Goal: Task Accomplishment & Management: Complete application form

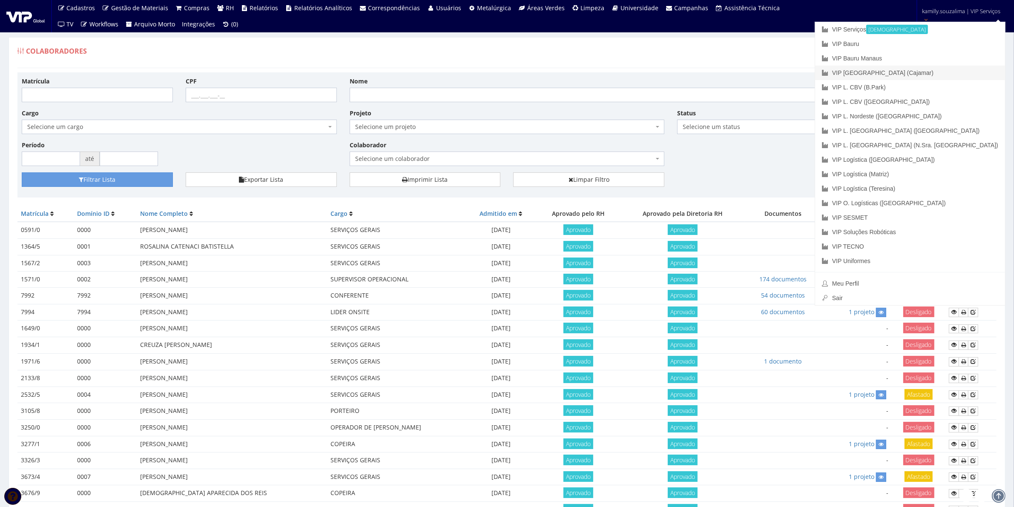
click at [963, 73] on link "VIP [GEOGRAPHIC_DATA] (Cajamar)" at bounding box center [910, 73] width 190 height 14
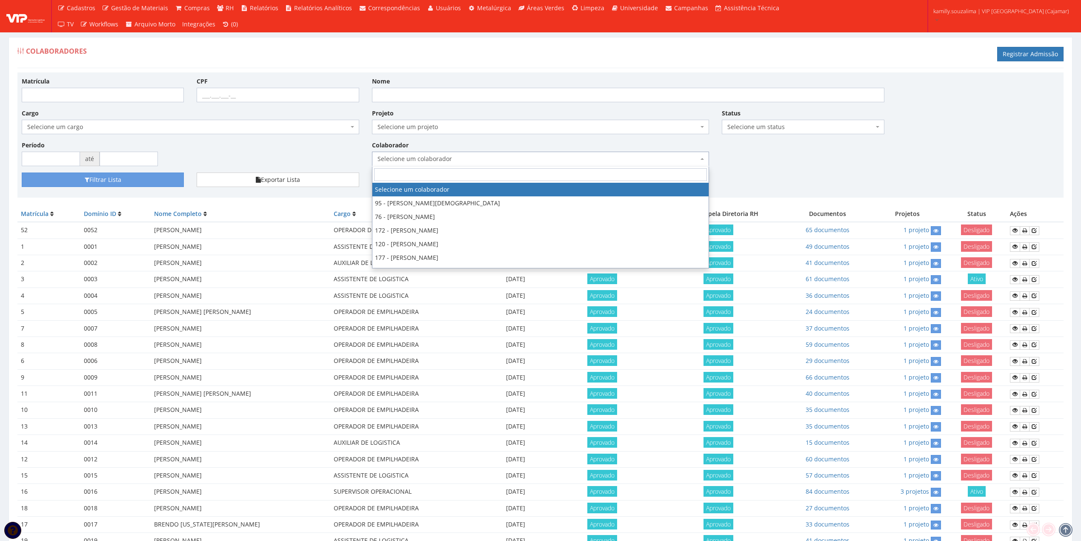
click at [424, 159] on span "Selecione um colaborador" at bounding box center [538, 159] width 321 height 9
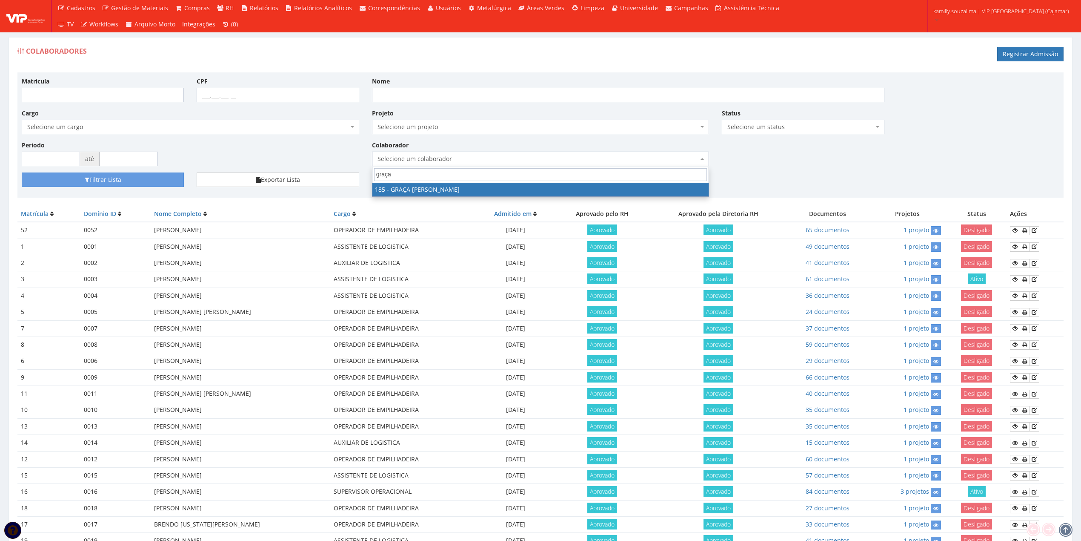
type input "graça"
drag, startPoint x: 417, startPoint y: 193, endPoint x: 280, endPoint y: 192, distance: 137.1
select select "4083"
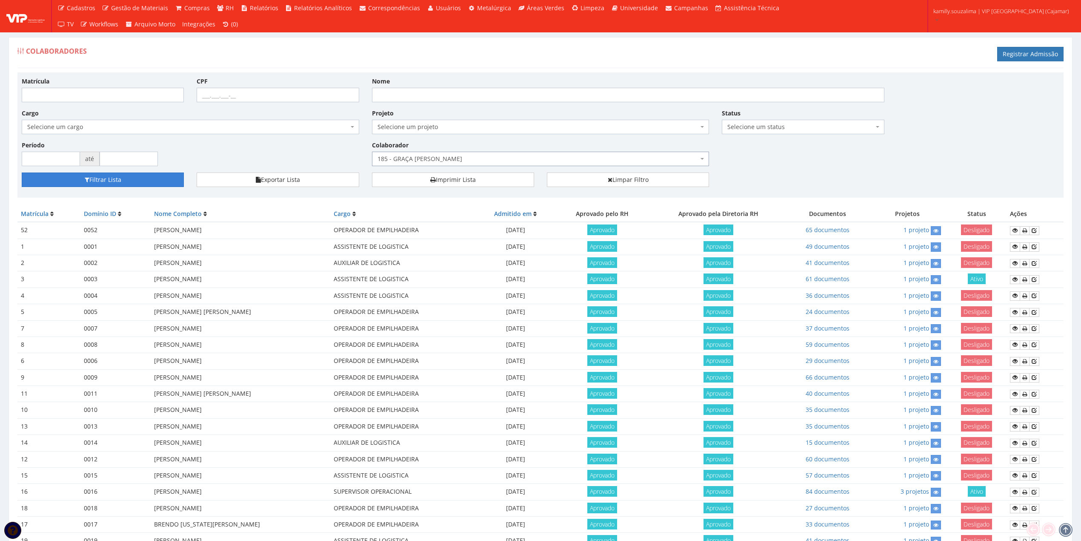
click at [147, 181] on button "Filtrar Lista" at bounding box center [103, 179] width 162 height 14
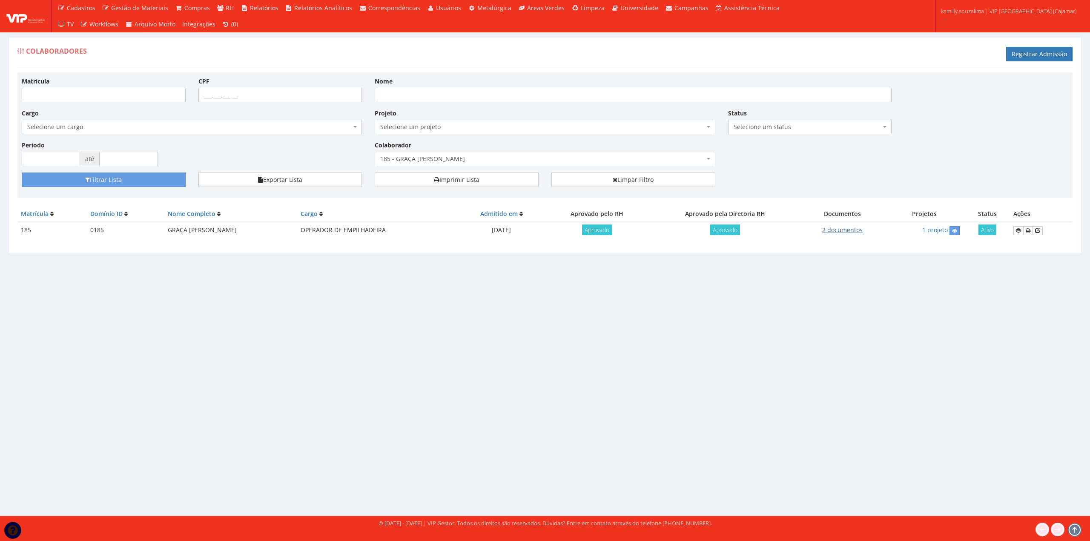
click at [863, 230] on link "2 documentos" at bounding box center [842, 230] width 40 height 8
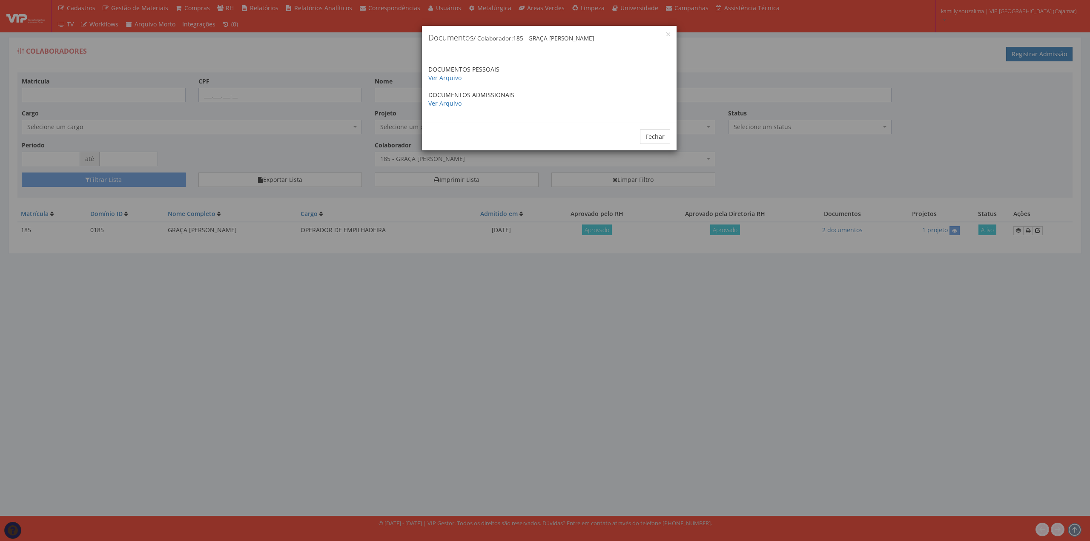
click at [450, 119] on div "DOCUMENTOS PESSOAIS Ver Arquivo DOCUMENTOS ADMISSIONAIS Ver Arquivo" at bounding box center [549, 86] width 255 height 72
click at [444, 107] on link "Ver Arquivo" at bounding box center [444, 103] width 33 height 8
click at [665, 144] on button "Fechar" at bounding box center [655, 136] width 30 height 14
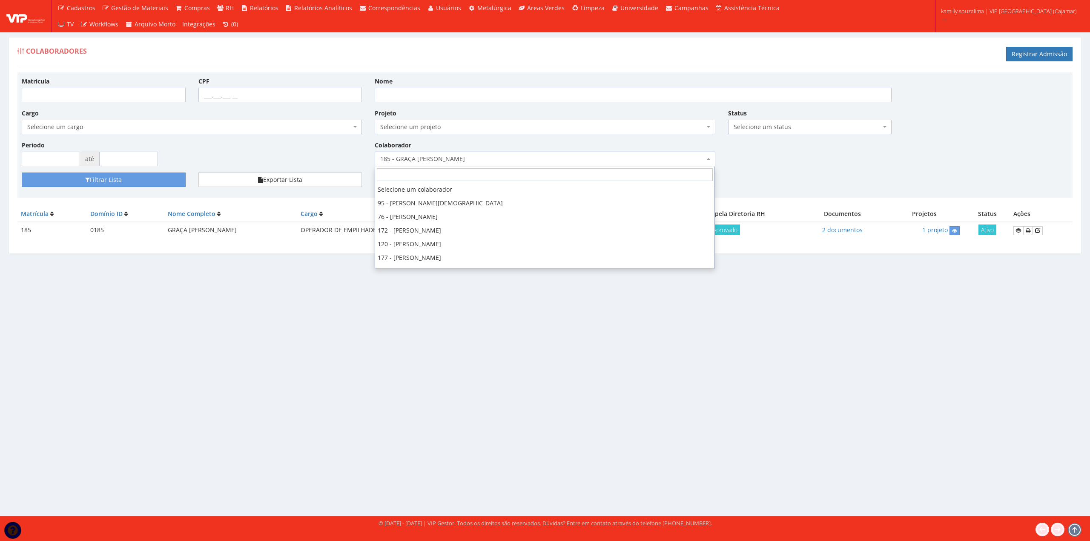
click at [542, 160] on span "185 - GRAÇA LETICIA FULACHI OLIVEIRA SANTOS PEREIRA" at bounding box center [542, 159] width 324 height 9
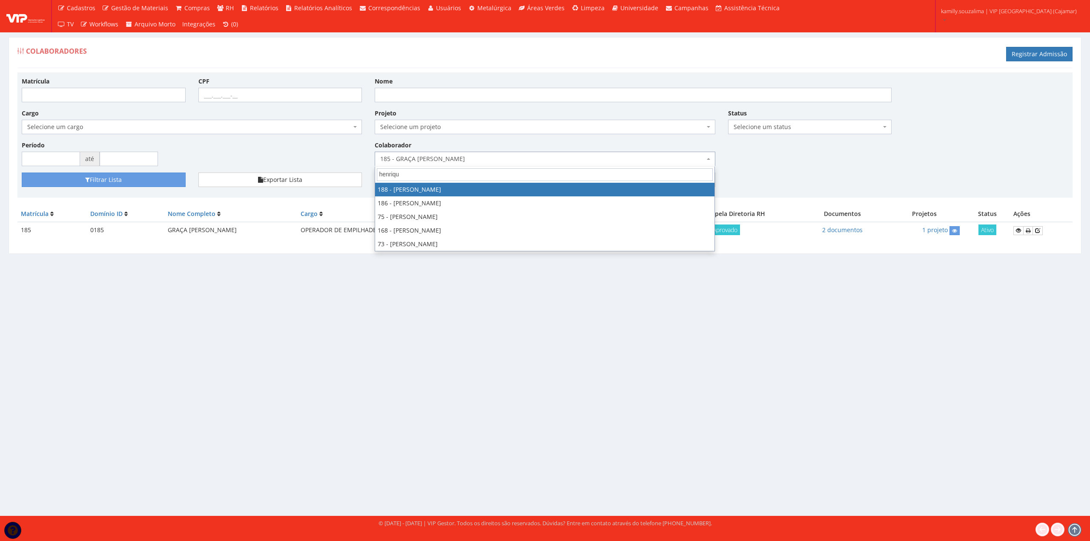
type input "henriqu"
select select "4086"
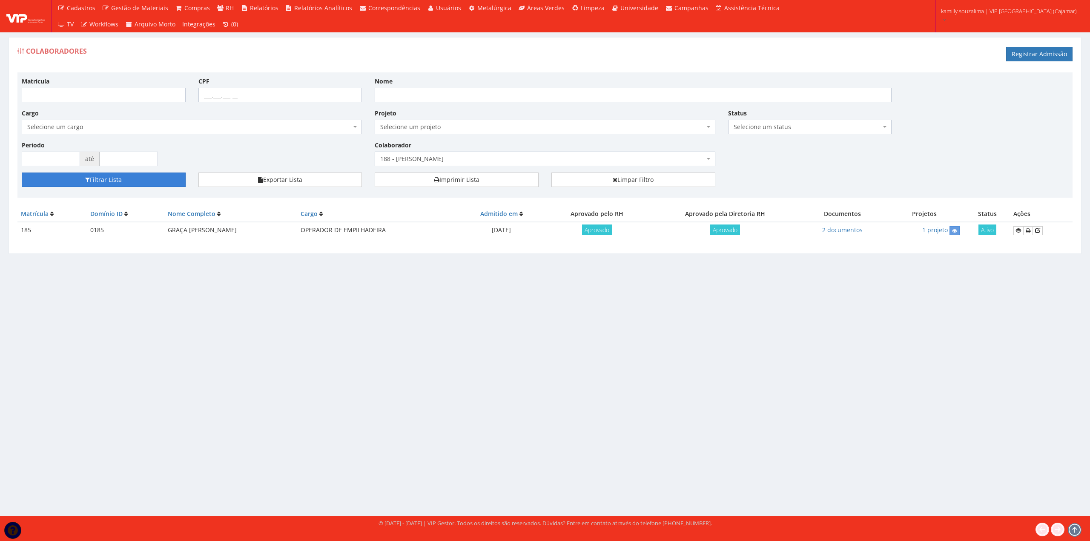
click at [141, 178] on button "Filtrar Lista" at bounding box center [104, 179] width 164 height 14
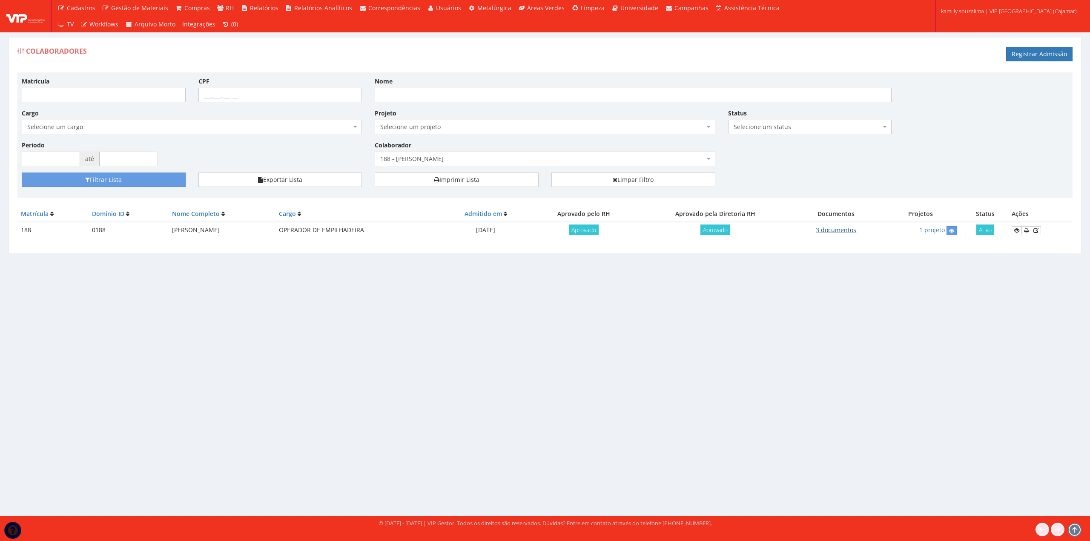
click at [840, 232] on link "3 documentos" at bounding box center [836, 230] width 40 height 8
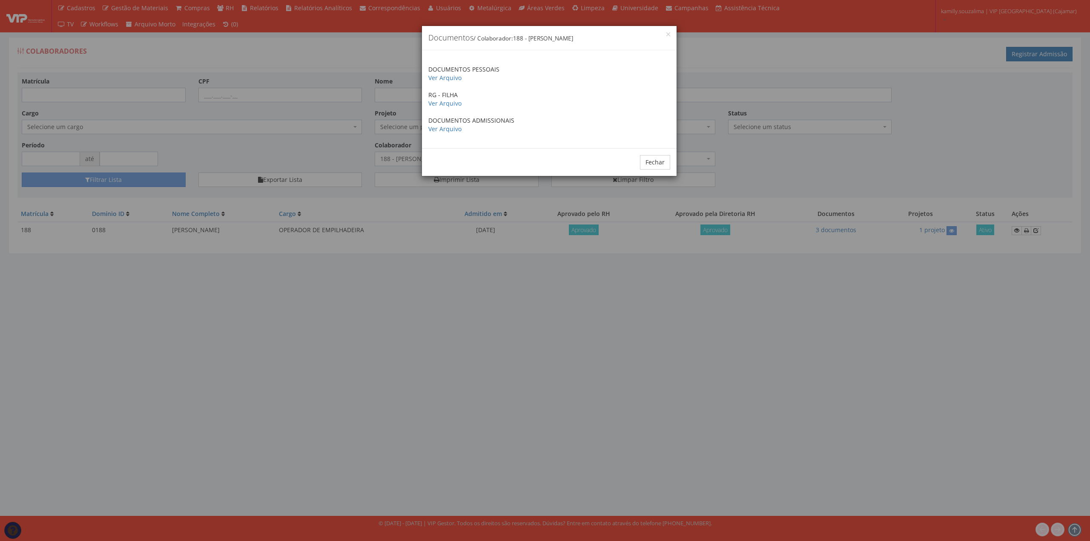
click at [448, 133] on div "DOCUMENTOS PESSOAIS Ver Arquivo RG - FILHA Ver Arquivo DOCUMENTOS ADMISSIONAIS …" at bounding box center [549, 99] width 255 height 98
click at [448, 128] on link "Ver Arquivo" at bounding box center [444, 129] width 33 height 8
click at [660, 172] on div "Fechar" at bounding box center [549, 162] width 255 height 28
click at [657, 166] on button "Fechar" at bounding box center [655, 162] width 30 height 14
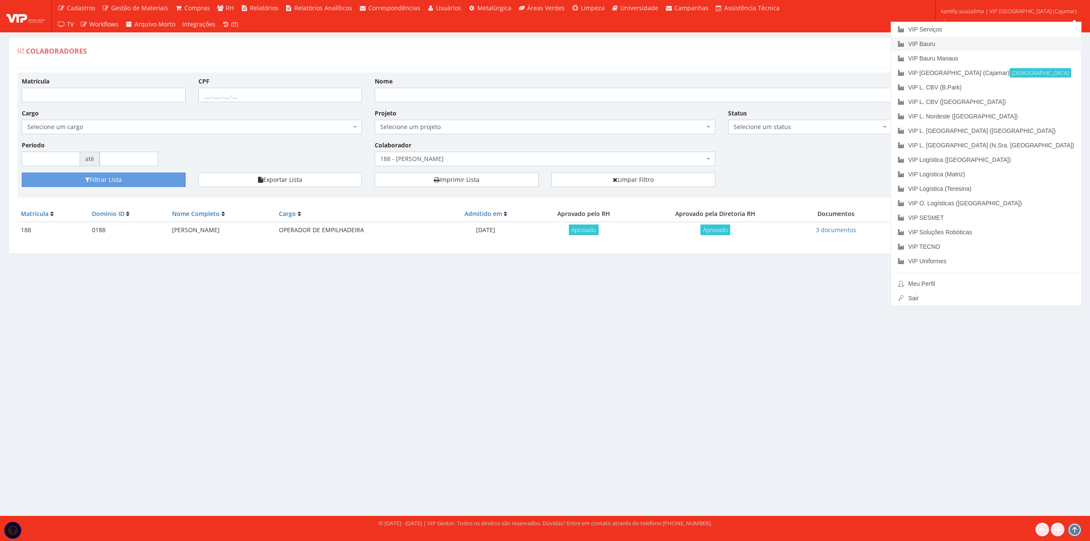
click at [987, 48] on link "VIP Bauru" at bounding box center [986, 44] width 190 height 14
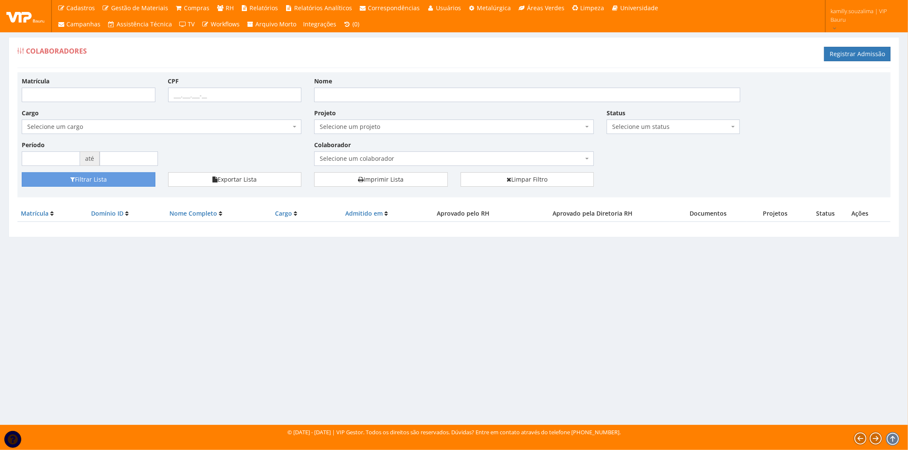
drag, startPoint x: 424, startPoint y: 384, endPoint x: 197, endPoint y: 444, distance: 235.3
click at [419, 385] on div "Colaboradores Registrar Admissão Matrícula CPF Nome Cargo Selecione um cargo G1…" at bounding box center [454, 223] width 908 height 404
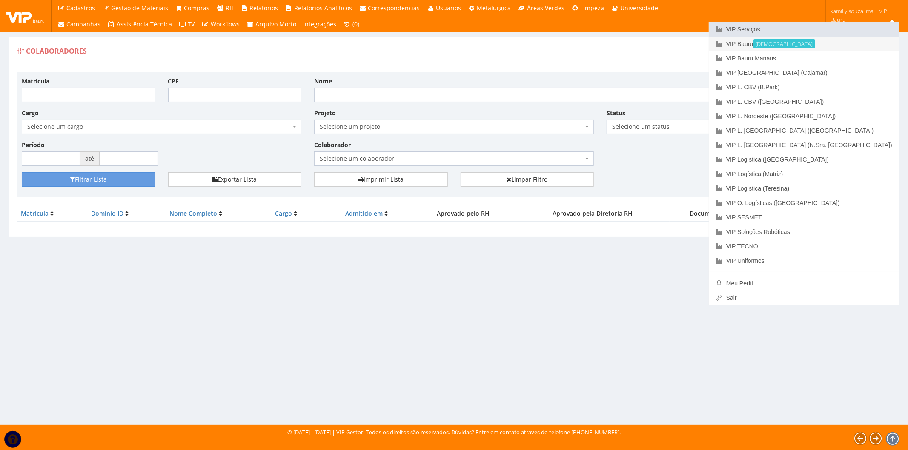
drag, startPoint x: 845, startPoint y: 24, endPoint x: 813, endPoint y: 36, distance: 33.7
click at [845, 24] on link "VIP Serviços" at bounding box center [804, 29] width 190 height 14
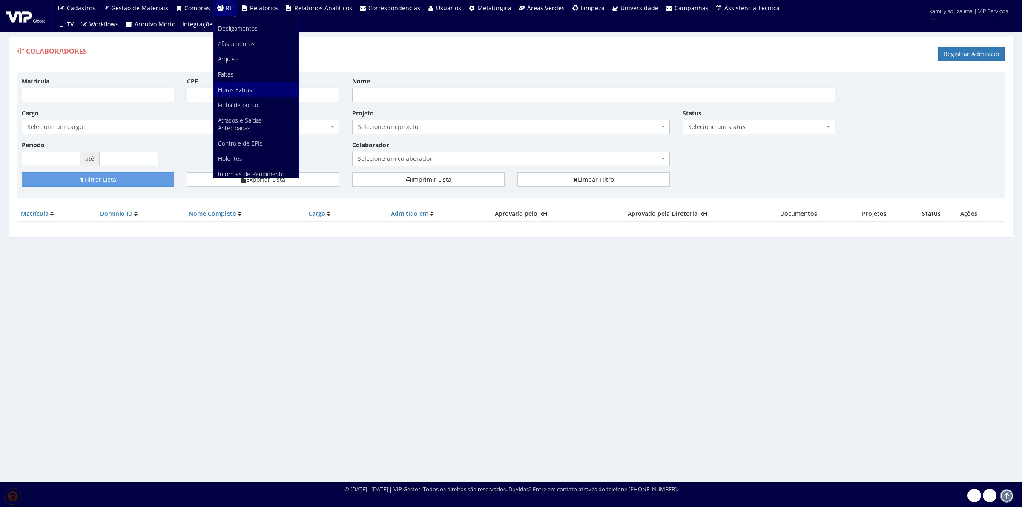
scroll to position [106, 0]
click at [262, 66] on link "Faltas" at bounding box center [256, 70] width 84 height 15
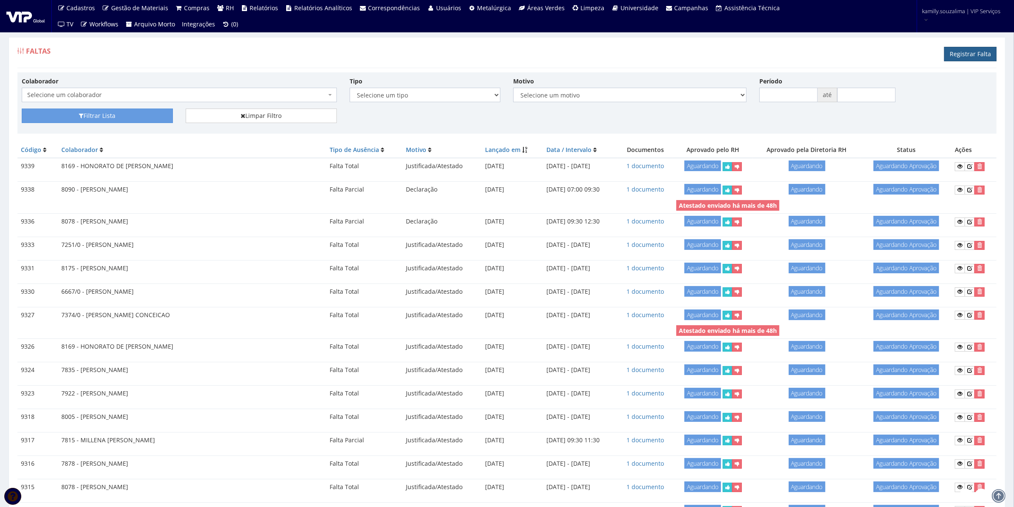
click at [957, 54] on link "Registrar Falta" at bounding box center [970, 54] width 52 height 14
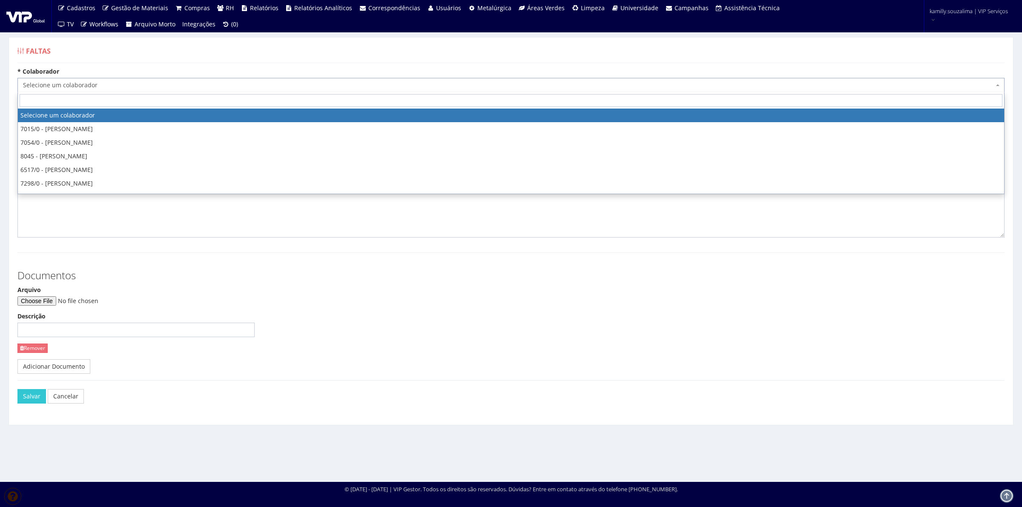
click at [87, 86] on span "Selecione um colaborador" at bounding box center [508, 85] width 971 height 9
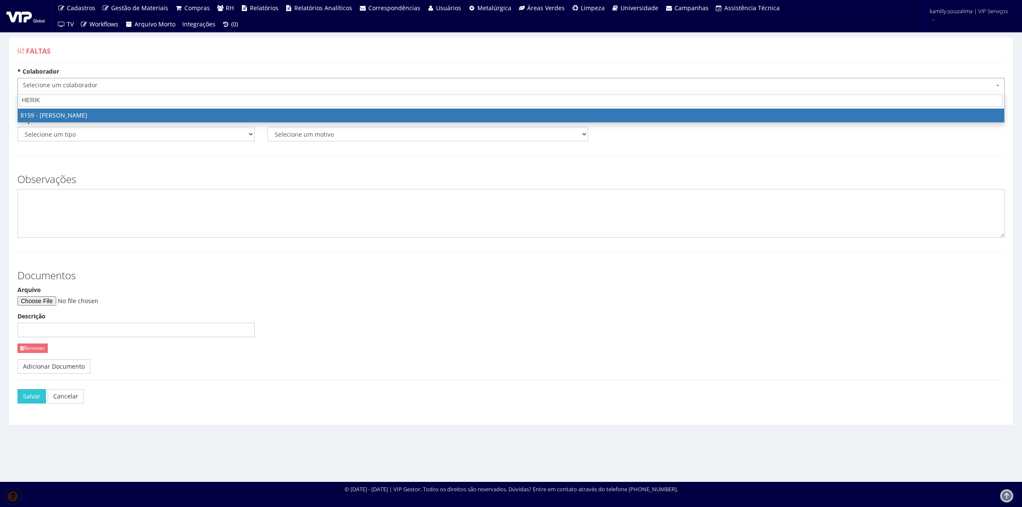
type input "HERIK"
select select "3898"
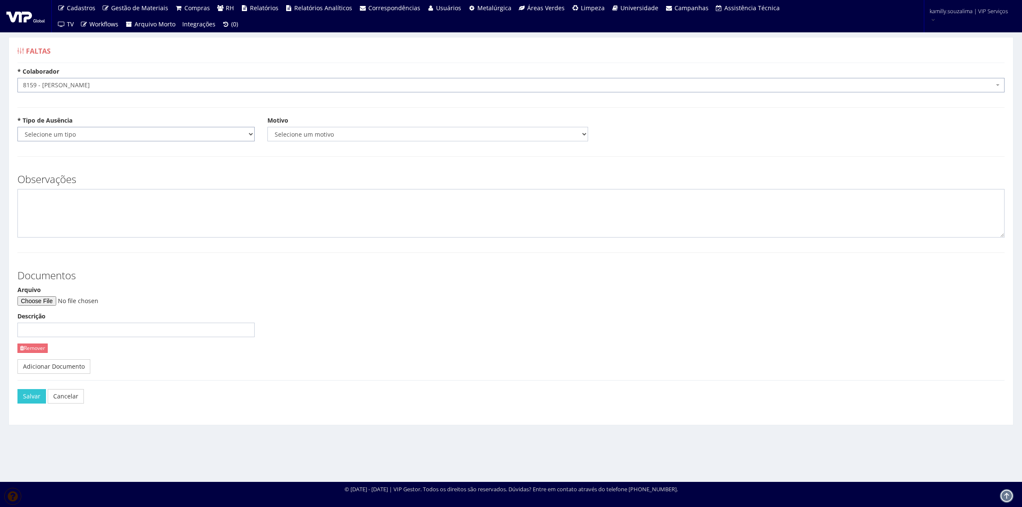
click at [78, 136] on select "Selecione um tipo Falta Total Falta Parcial Afastamento Férias" at bounding box center [135, 134] width 237 height 14
select select "total"
click at [17, 127] on select "Selecione um tipo Falta Total Falta Parcial Afastamento Férias" at bounding box center [135, 134] width 237 height 14
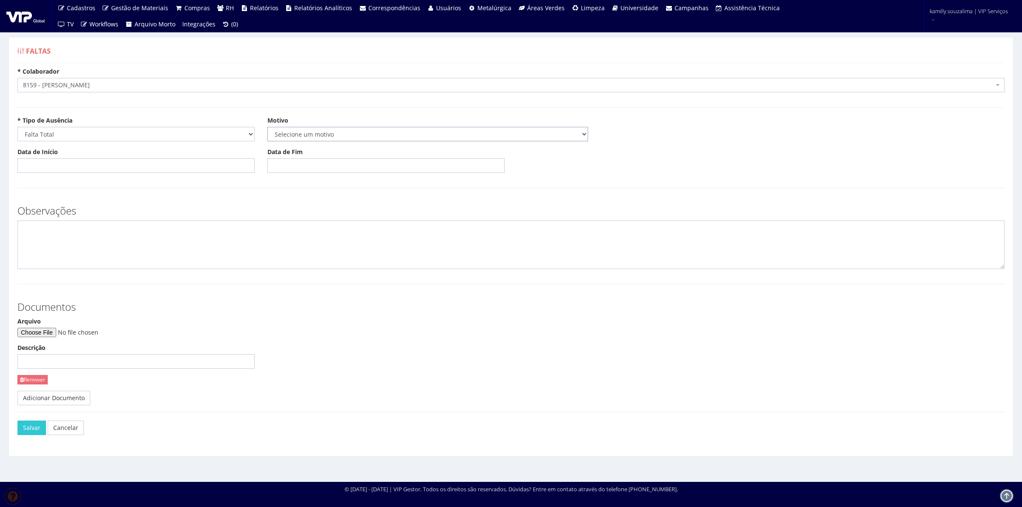
click at [313, 135] on select "Selecione um motivo Acidente Atestado Atraso Declaração Determinação Judicial D…" at bounding box center [427, 134] width 321 height 14
select select "atestado"
click at [267, 127] on select "Selecione um motivo Acidente Atestado Atraso Declaração Determinação Judicial D…" at bounding box center [427, 134] width 321 height 14
click at [124, 166] on input "Data de Início" at bounding box center [135, 165] width 237 height 14
type input "23/08/2025"
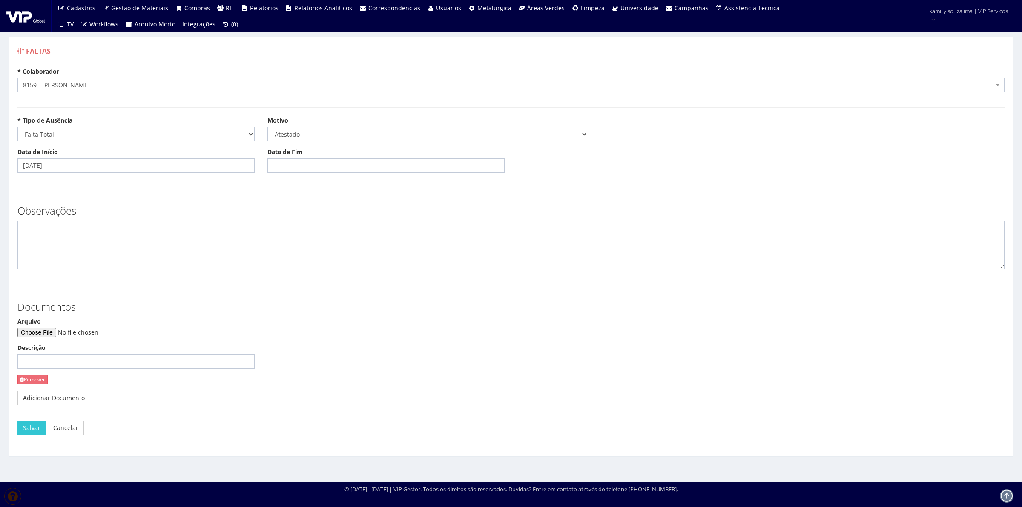
click at [314, 158] on div "Data de Fim" at bounding box center [386, 160] width 250 height 25
click at [313, 167] on input "Data de Fim" at bounding box center [385, 165] width 237 height 14
type input "23/08/2025"
click at [127, 256] on textarea at bounding box center [510, 245] width 987 height 49
type textarea "CID: J069"
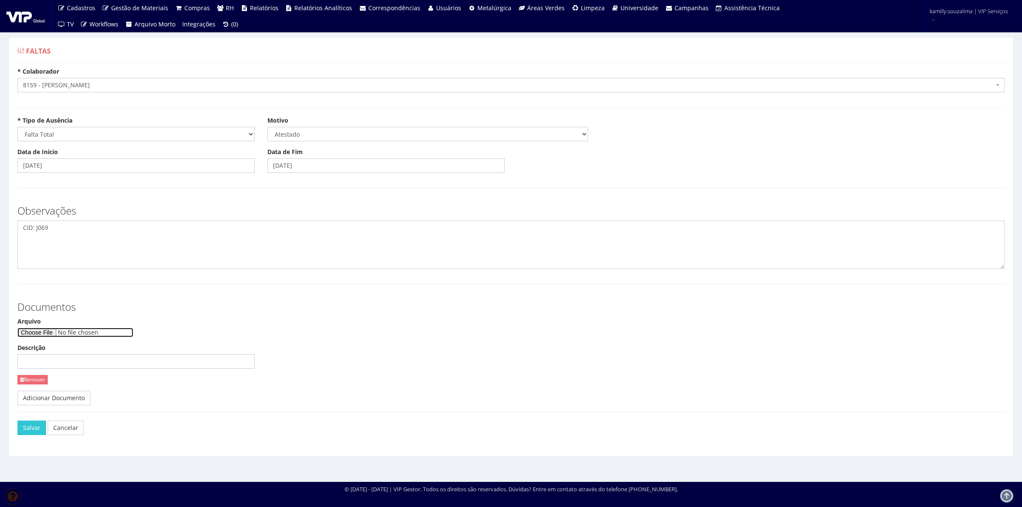
click at [52, 335] on input "Arquivo" at bounding box center [75, 332] width 116 height 9
type input "C:\fakepath\Atestado médico- Herik Cunha Martins (2).pdf"
drag, startPoint x: 23, startPoint y: 428, endPoint x: 35, endPoint y: 420, distance: 14.4
click at [26, 426] on button "Salvar" at bounding box center [31, 428] width 29 height 14
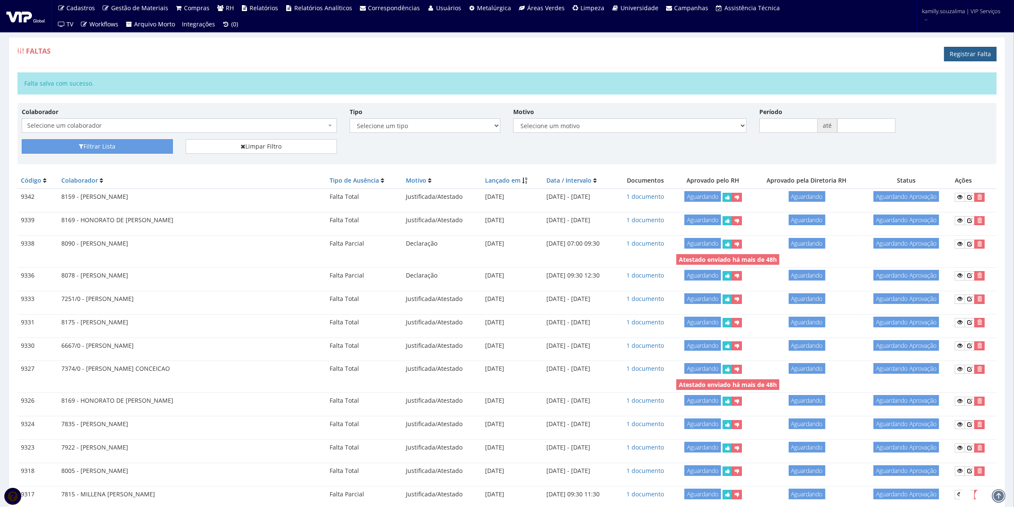
click at [967, 56] on link "Registrar Falta" at bounding box center [970, 54] width 52 height 14
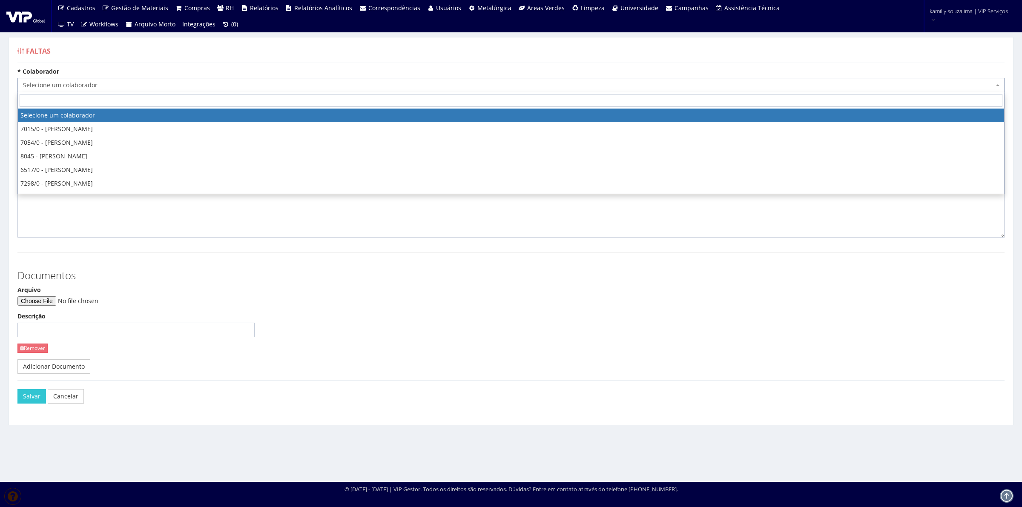
click at [75, 86] on span "Selecione um colaborador" at bounding box center [508, 85] width 971 height 9
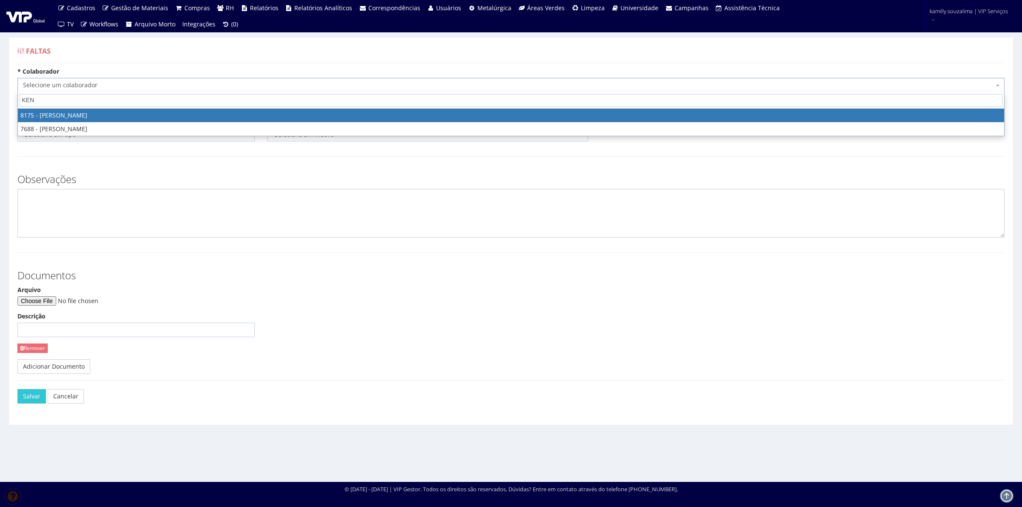
type input "KEN"
select select "4012"
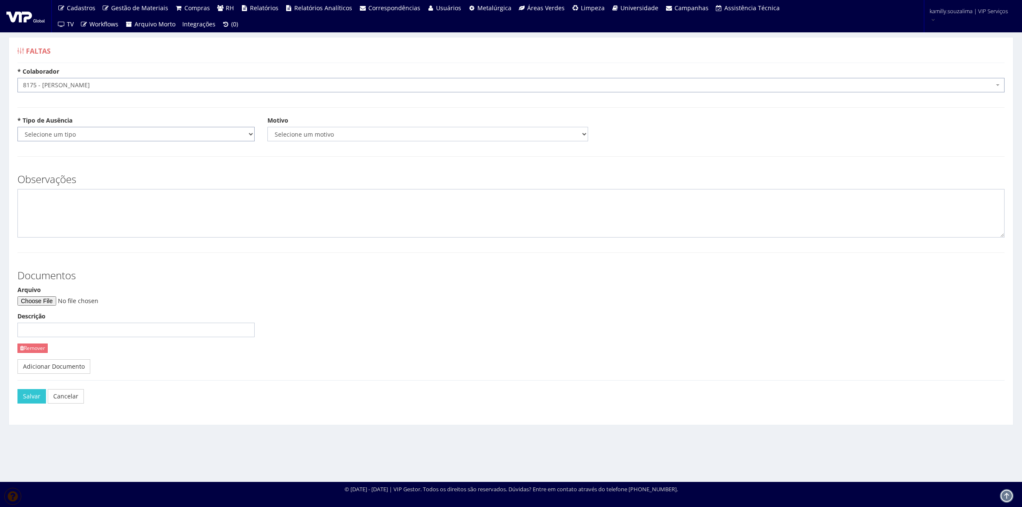
click at [166, 134] on select "Selecione um tipo Falta Total Falta Parcial Afastamento Férias" at bounding box center [135, 134] width 237 height 14
select select "total"
click at [17, 127] on select "Selecione um tipo Falta Total Falta Parcial Afastamento Férias" at bounding box center [135, 134] width 237 height 14
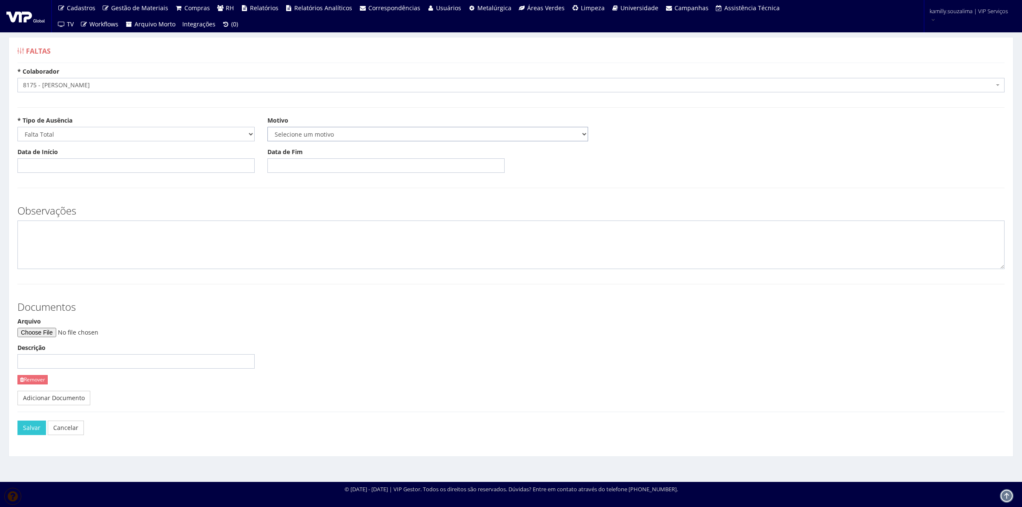
click at [299, 135] on select "Selecione um motivo Acidente Atestado Atraso Declaração Determinação Judicial D…" at bounding box center [427, 134] width 321 height 14
select select "atestado"
click at [267, 127] on select "Selecione um motivo Acidente Atestado Atraso Declaração Determinação Judicial D…" at bounding box center [427, 134] width 321 height 14
click at [124, 164] on input "Data de Início" at bounding box center [135, 165] width 237 height 14
click at [28, 262] on td "24" at bounding box center [26, 263] width 12 height 13
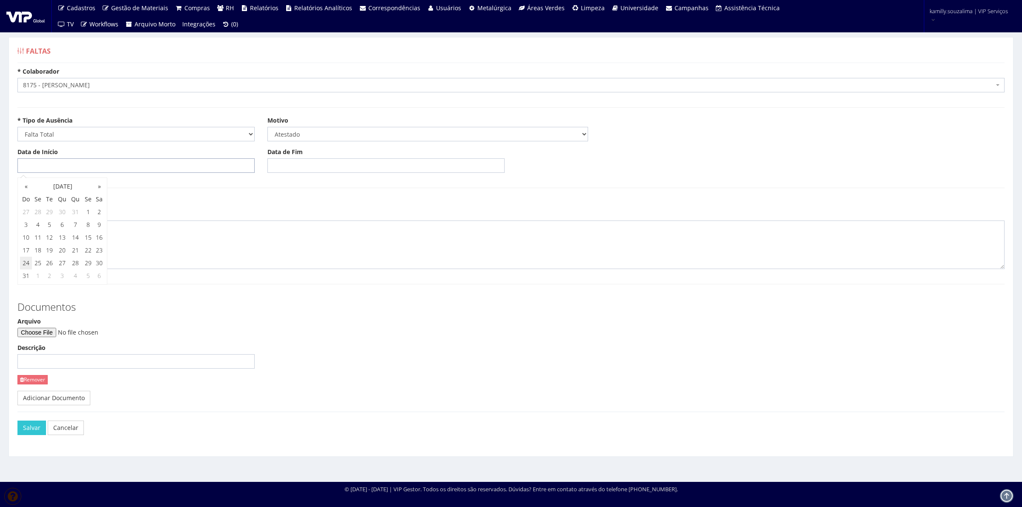
type input "24/08/2025"
click at [291, 161] on input "Data de Fim" at bounding box center [385, 165] width 237 height 14
click at [277, 259] on td "24" at bounding box center [276, 263] width 12 height 13
type input "24/08/2025"
click at [180, 252] on textarea at bounding box center [510, 245] width 987 height 49
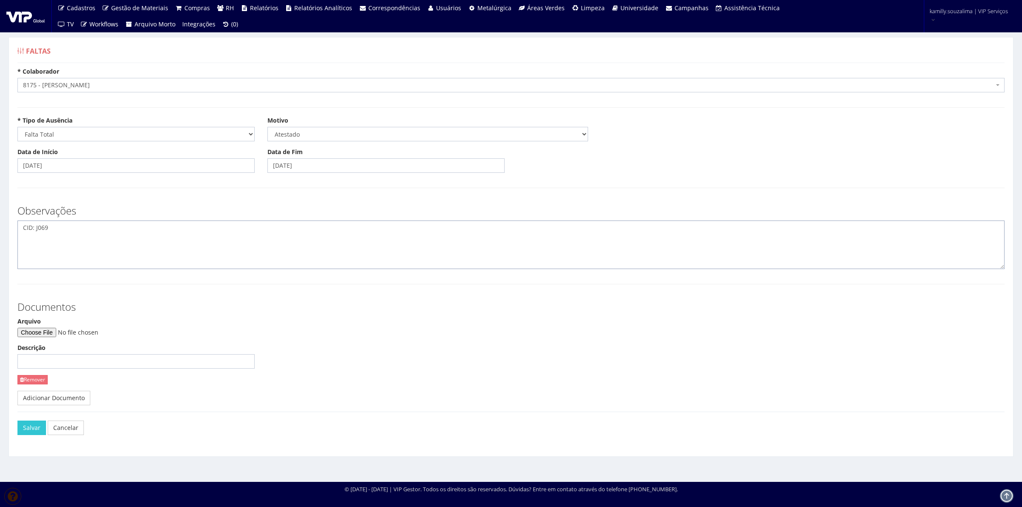
type textarea "CID: J069"
click at [53, 335] on input "Arquivo" at bounding box center [75, 332] width 116 height 9
type input "C:\fakepath\Atestado Médico- kennerson Ferreira Santos (2).pdf"
click at [28, 430] on button "Salvar" at bounding box center [31, 428] width 29 height 14
